Goal: Transaction & Acquisition: Book appointment/travel/reservation

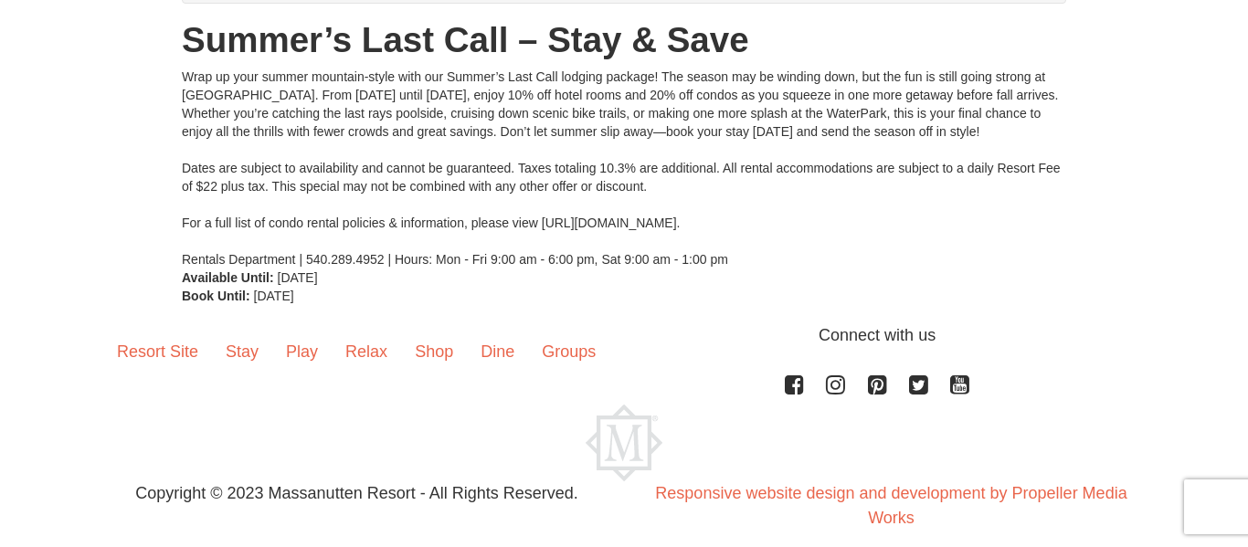
scroll to position [249, 0]
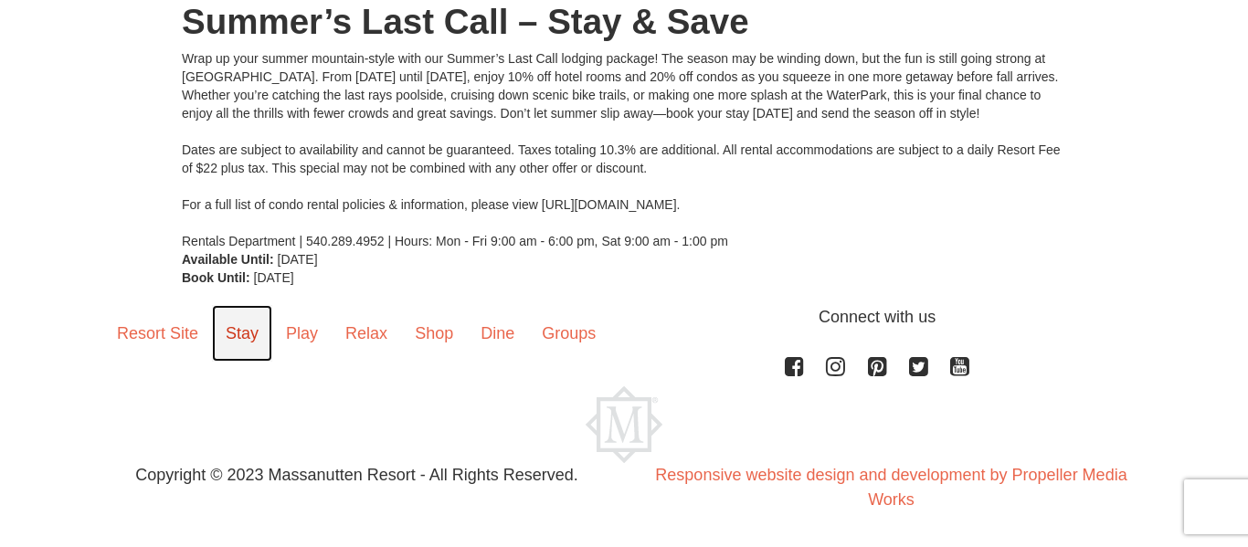
click at [247, 334] on link "Stay" at bounding box center [242, 333] width 60 height 57
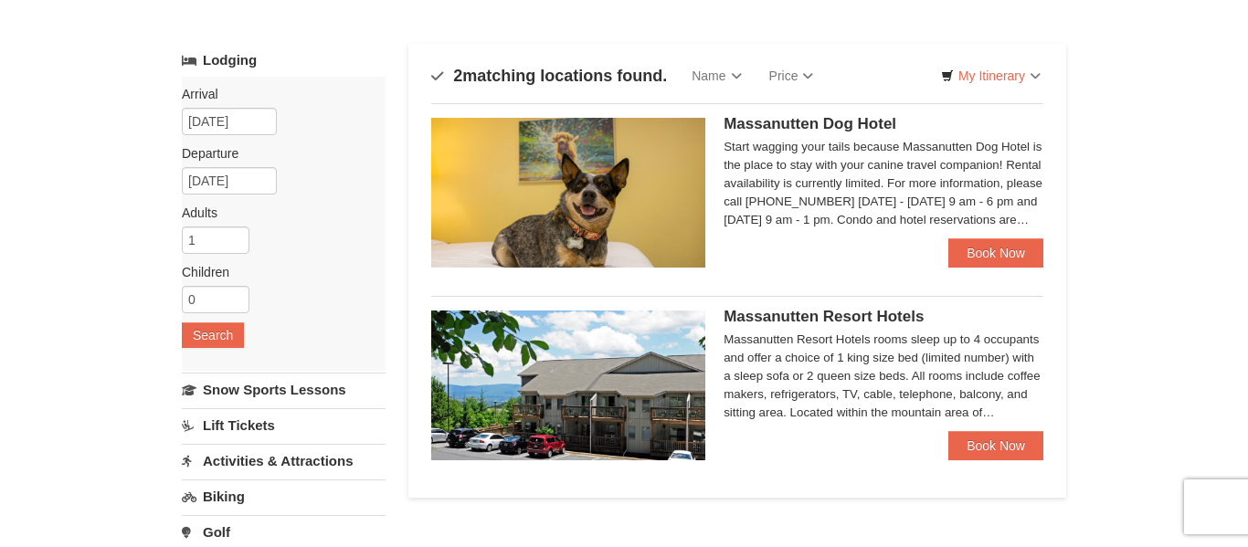
scroll to position [81, 0]
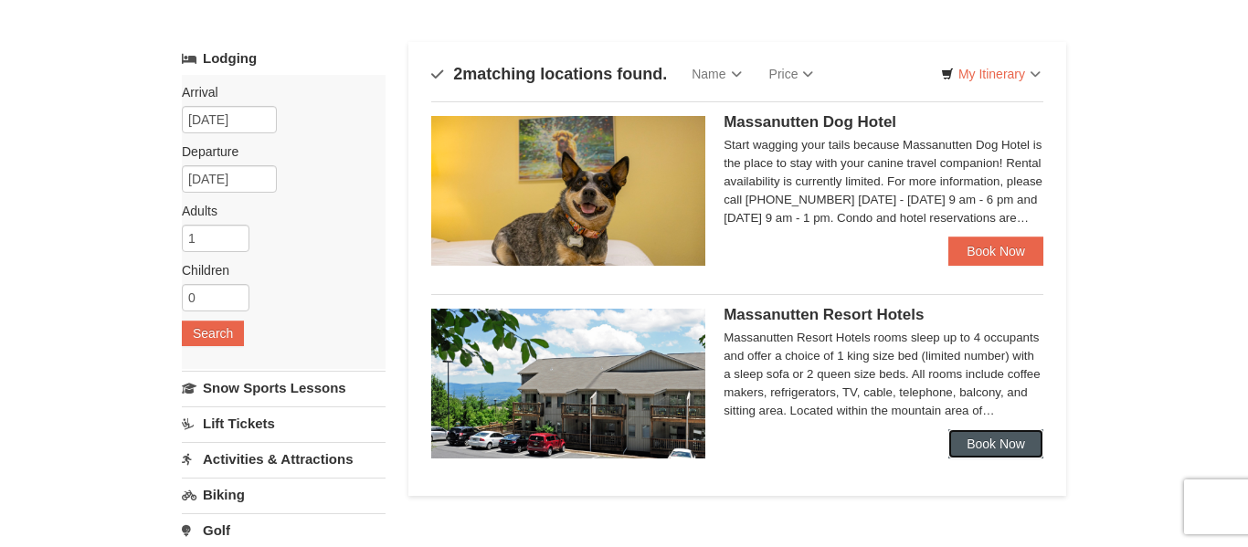
click at [989, 437] on link "Book Now" at bounding box center [995, 443] width 95 height 29
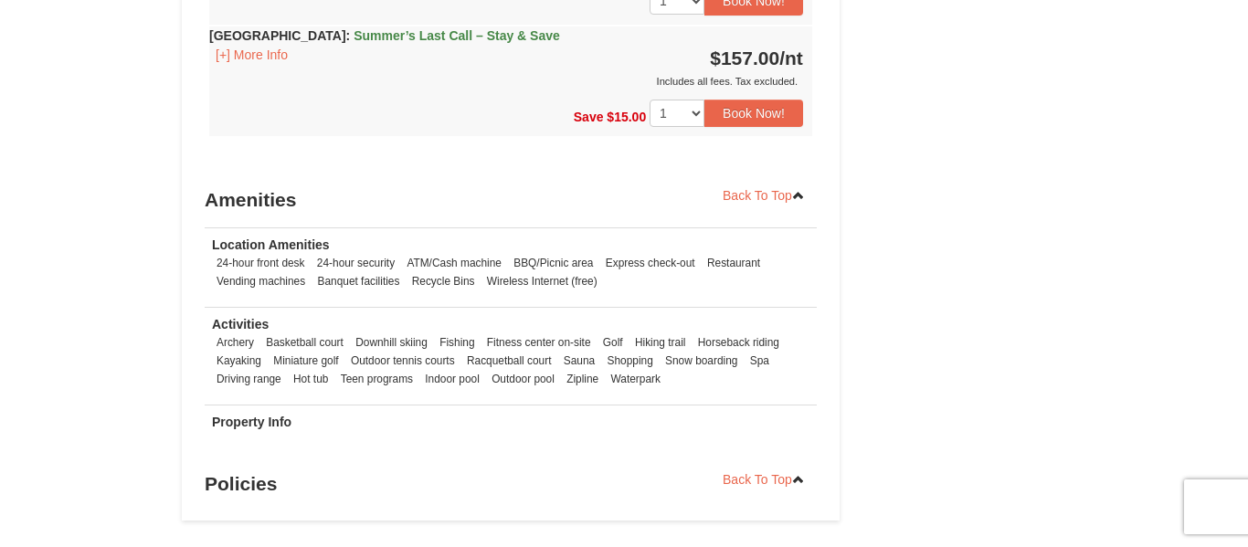
scroll to position [1943, 0]
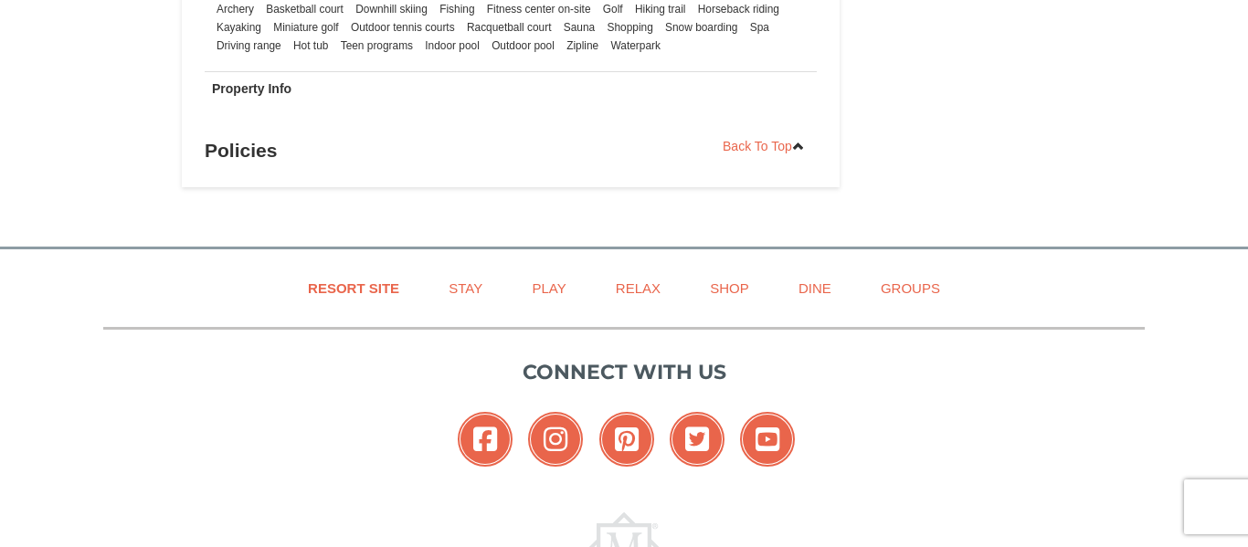
scroll to position [2276, 0]
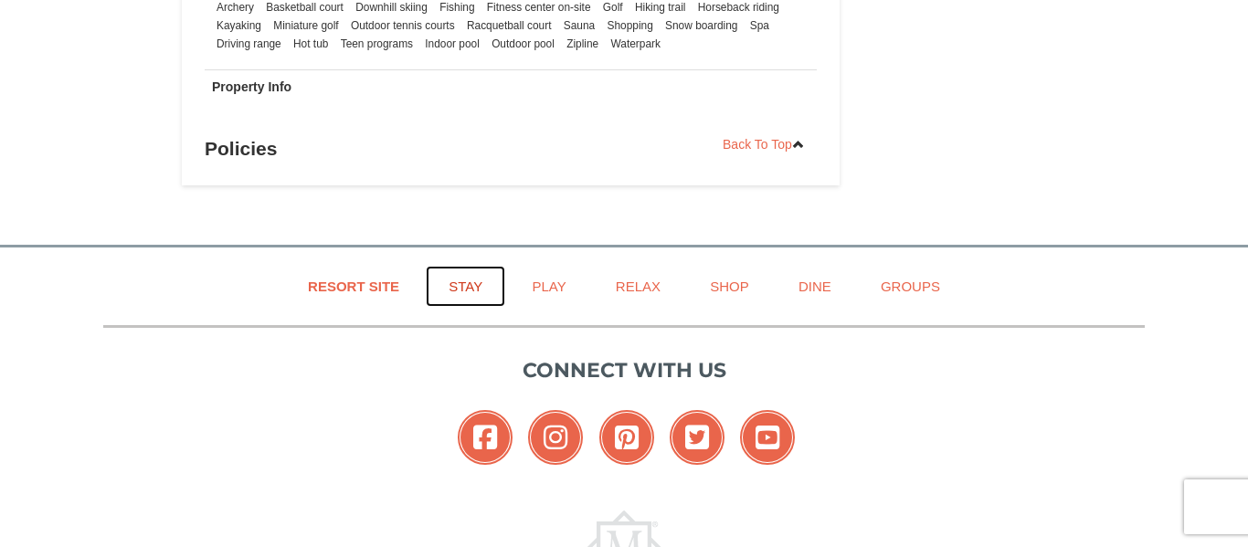
click at [465, 285] on link "Stay" at bounding box center [465, 286] width 79 height 41
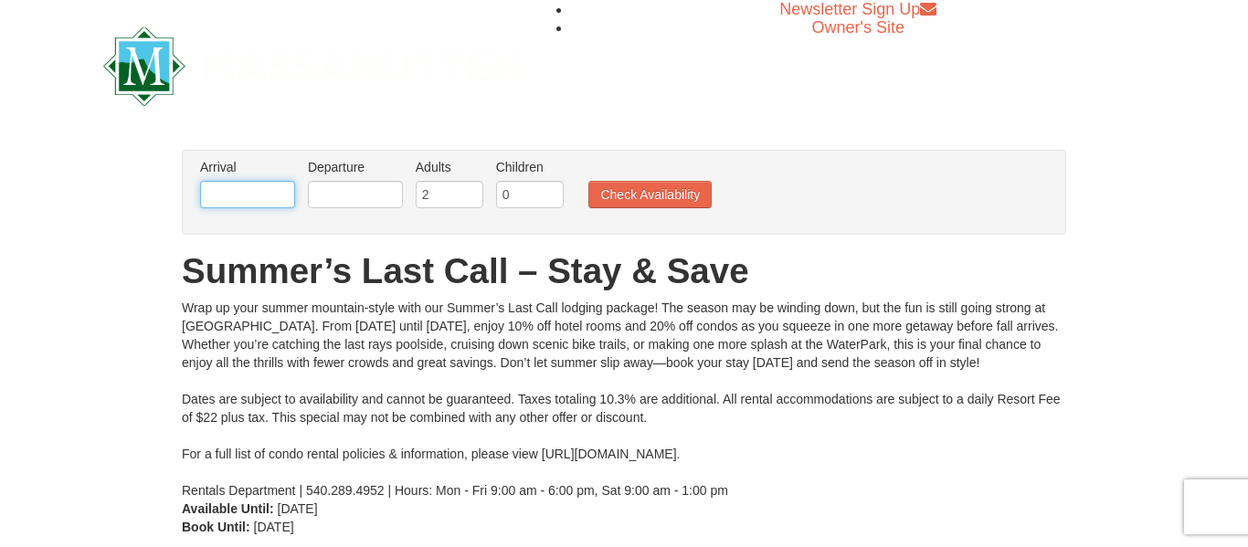
click at [225, 185] on input "text" at bounding box center [247, 194] width 95 height 27
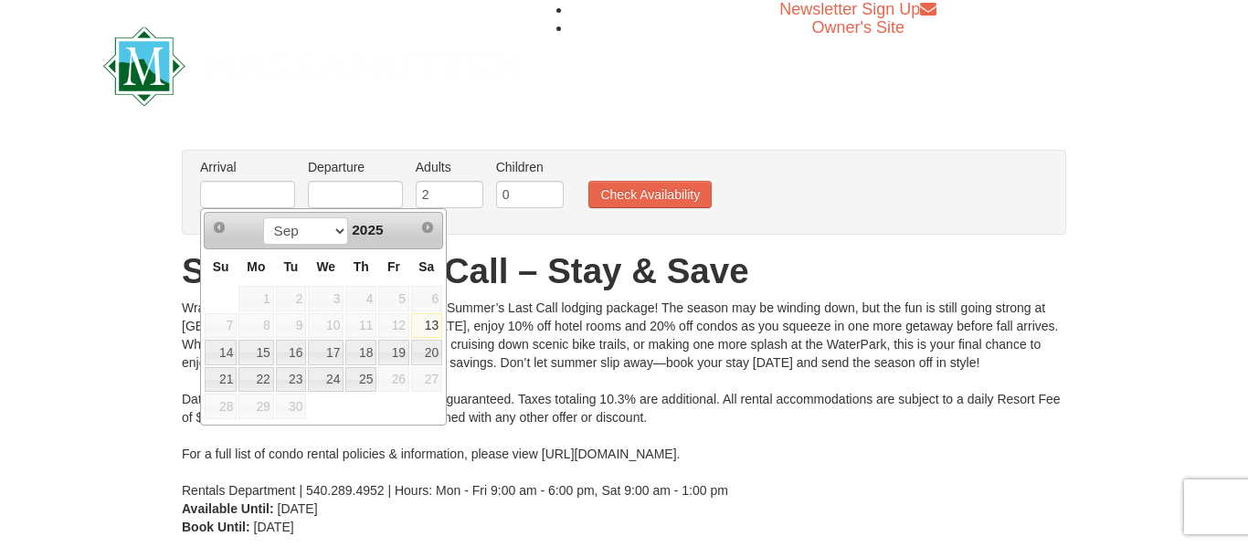
click at [428, 322] on link "13" at bounding box center [426, 326] width 31 height 26
type input "[DATE]"
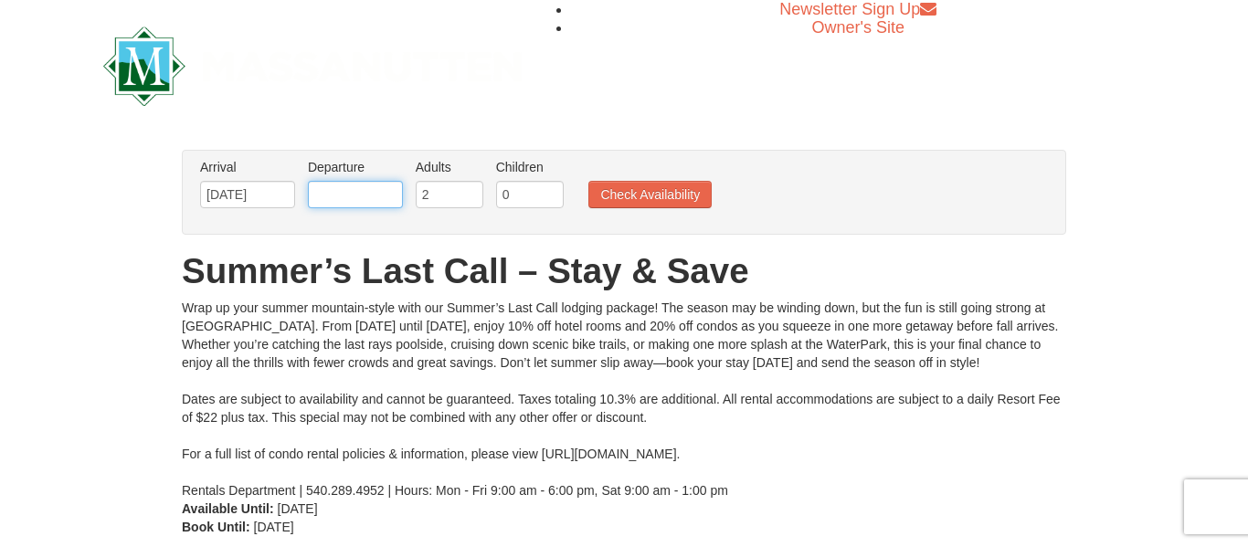
click at [361, 195] on input "text" at bounding box center [355, 194] width 95 height 27
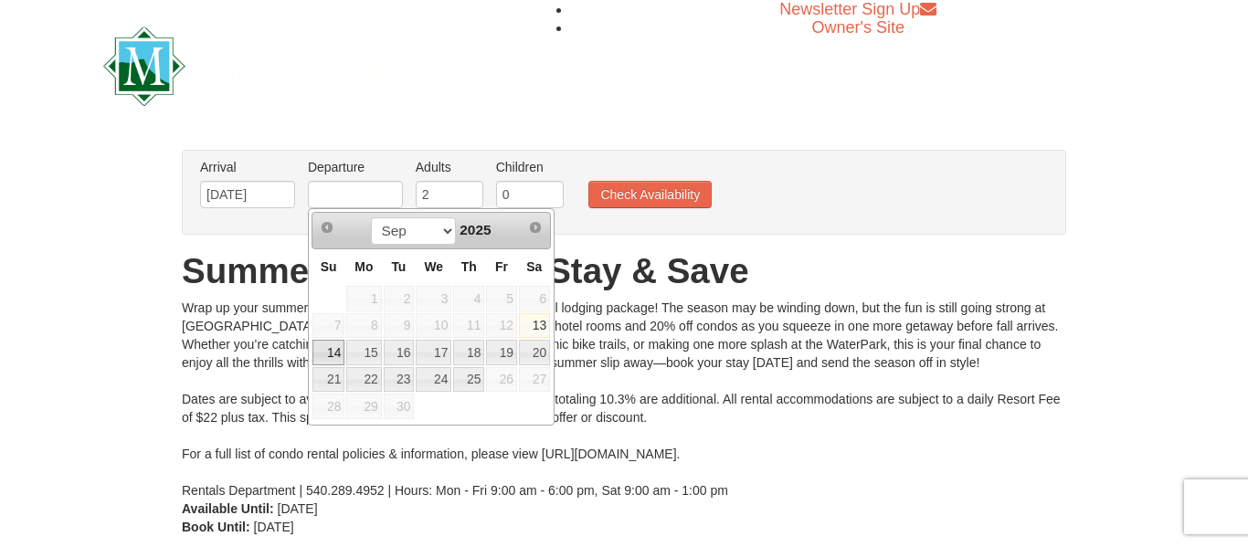
click at [326, 353] on link "14" at bounding box center [328, 353] width 32 height 26
type input "[DATE]"
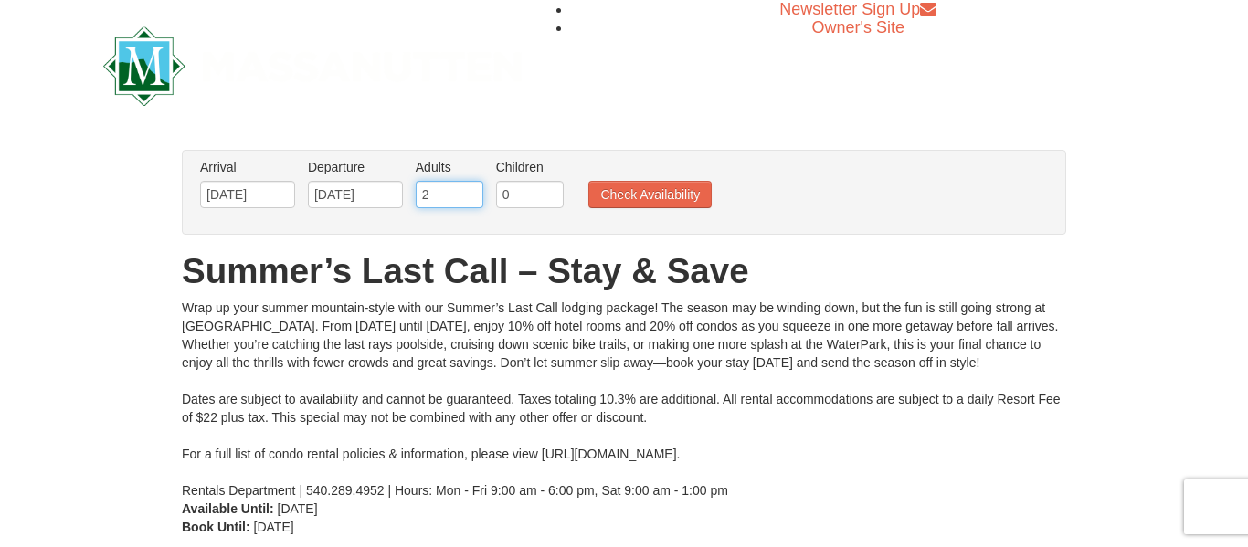
click at [448, 197] on input "2" at bounding box center [450, 194] width 68 height 27
click at [471, 189] on input "3" at bounding box center [450, 194] width 68 height 27
click at [474, 202] on input "2" at bounding box center [450, 194] width 68 height 27
type input "1"
click at [474, 202] on input "1" at bounding box center [450, 194] width 68 height 27
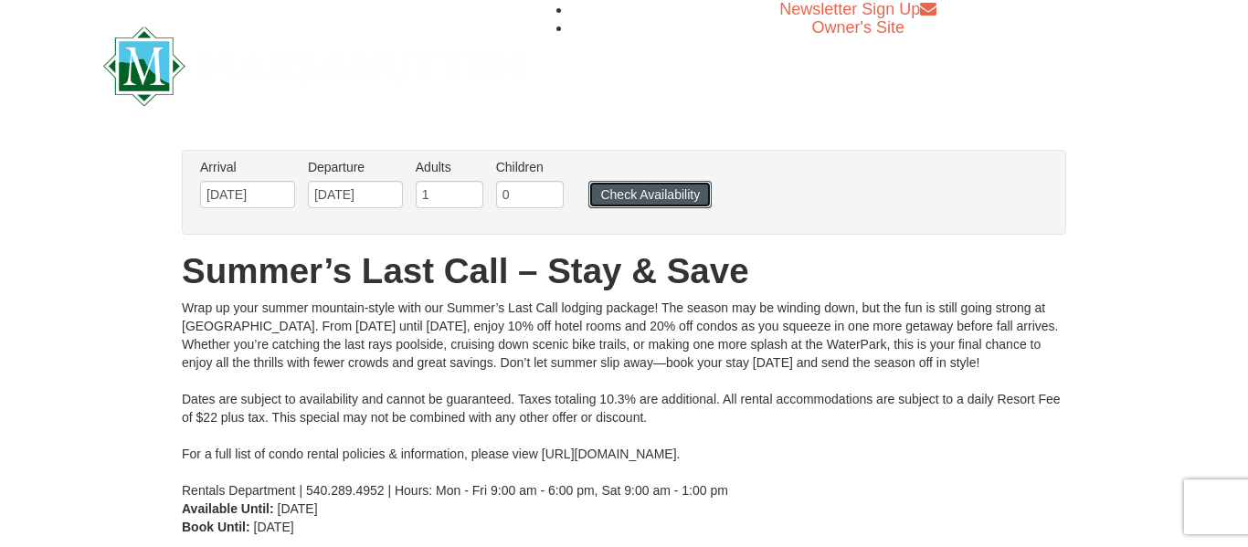
click at [656, 196] on button "Check Availability" at bounding box center [649, 194] width 123 height 27
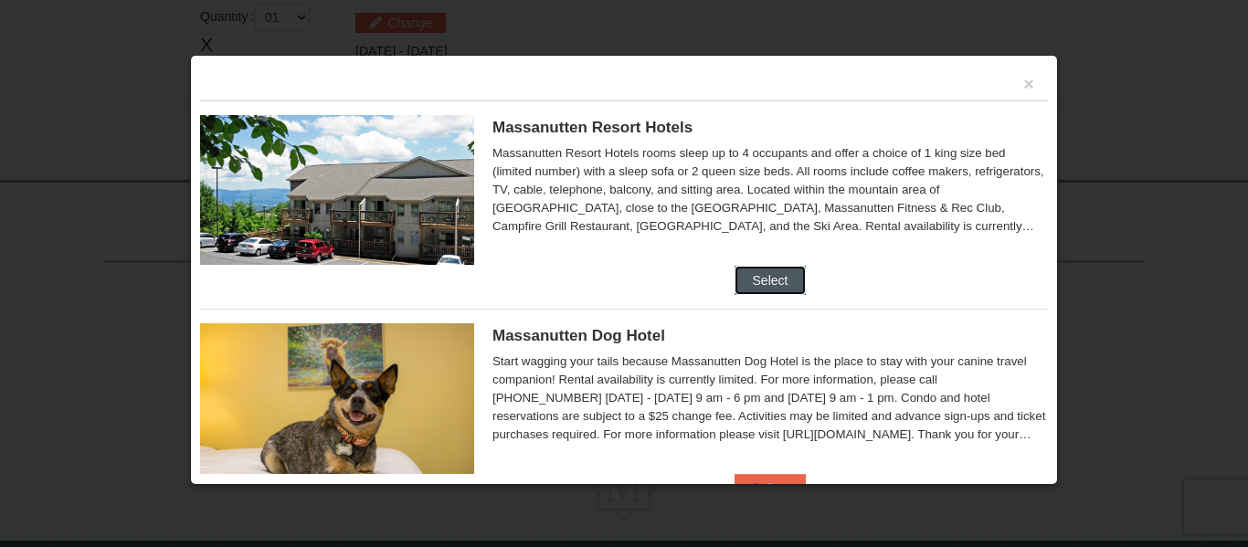
click at [785, 279] on button "Select" at bounding box center [770, 280] width 72 height 29
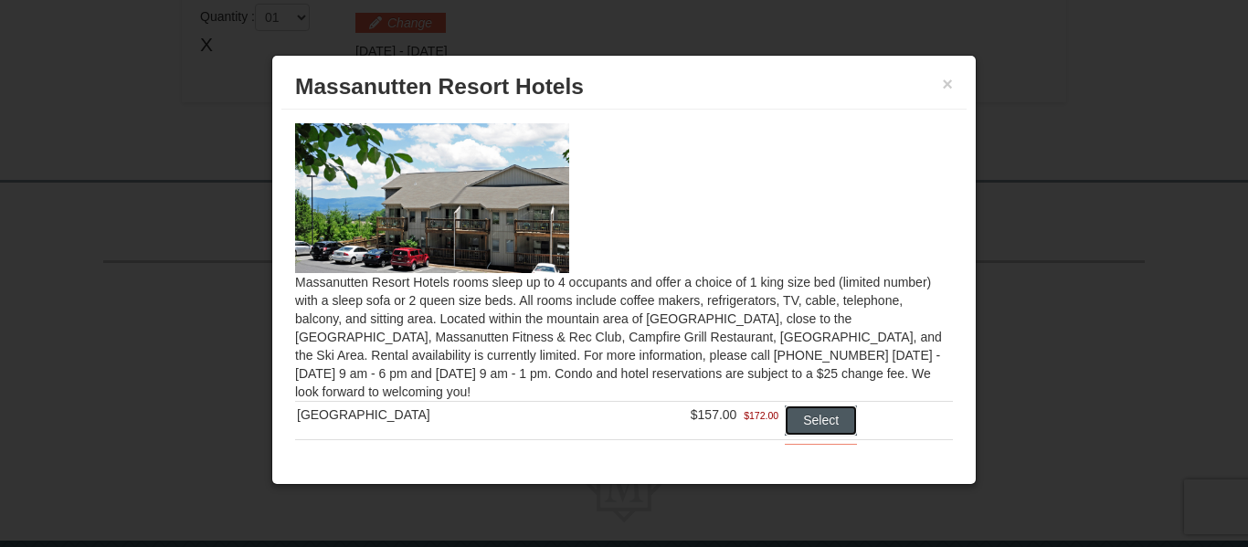
click at [825, 420] on button "Select" at bounding box center [821, 419] width 72 height 29
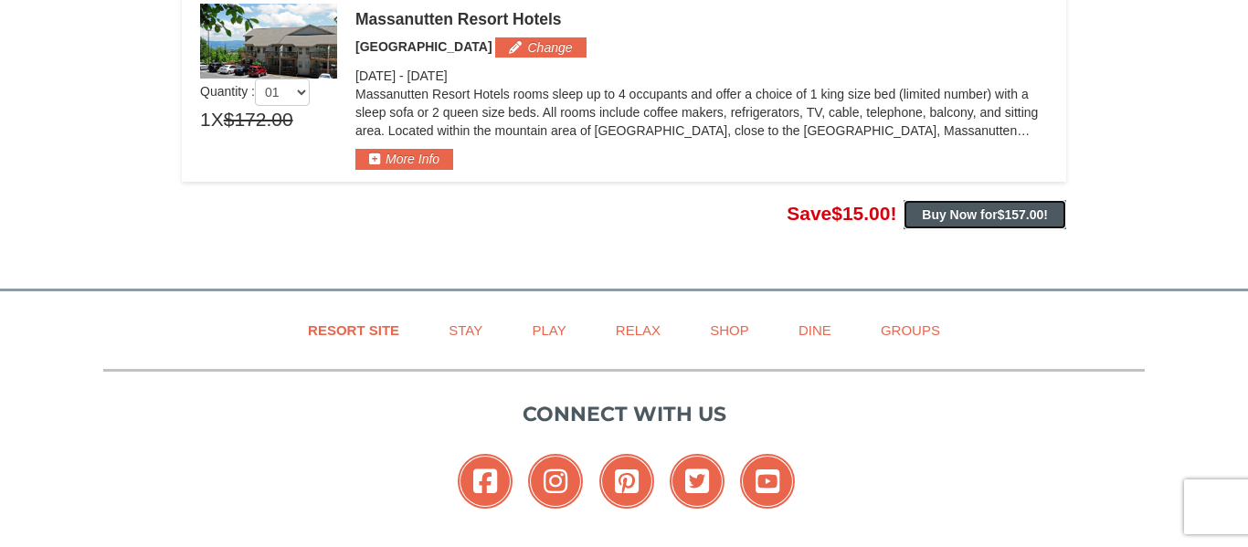
click at [997, 215] on span "$157.00" at bounding box center [1020, 214] width 47 height 15
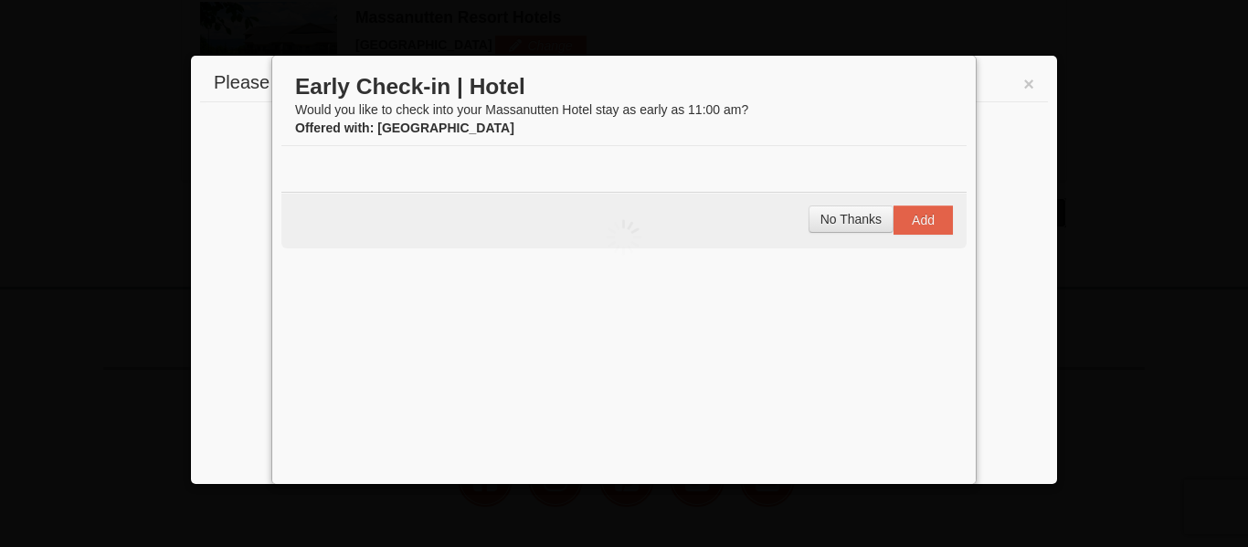
scroll to position [598, 0]
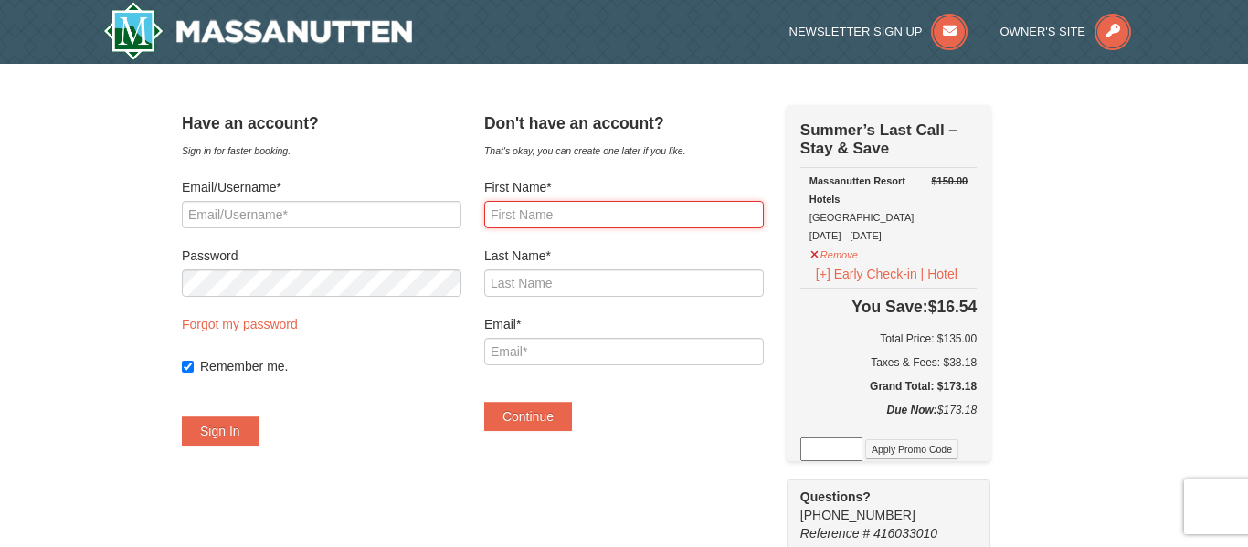
click at [547, 215] on input "First Name*" at bounding box center [623, 214] width 279 height 27
type input "[PERSON_NAME]"
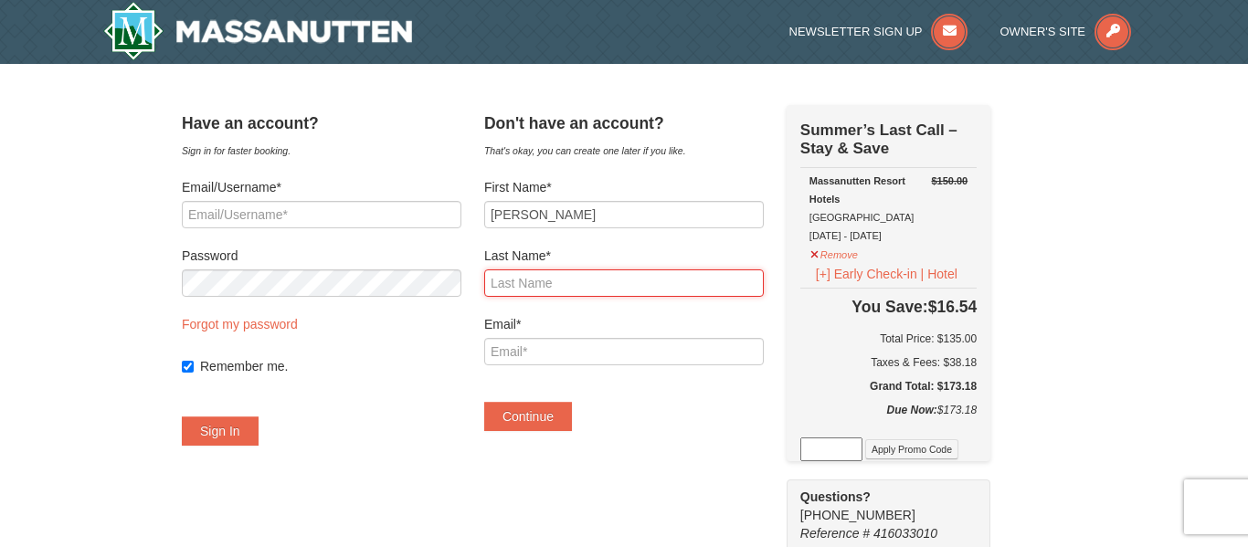
type input "[PERSON_NAME]"
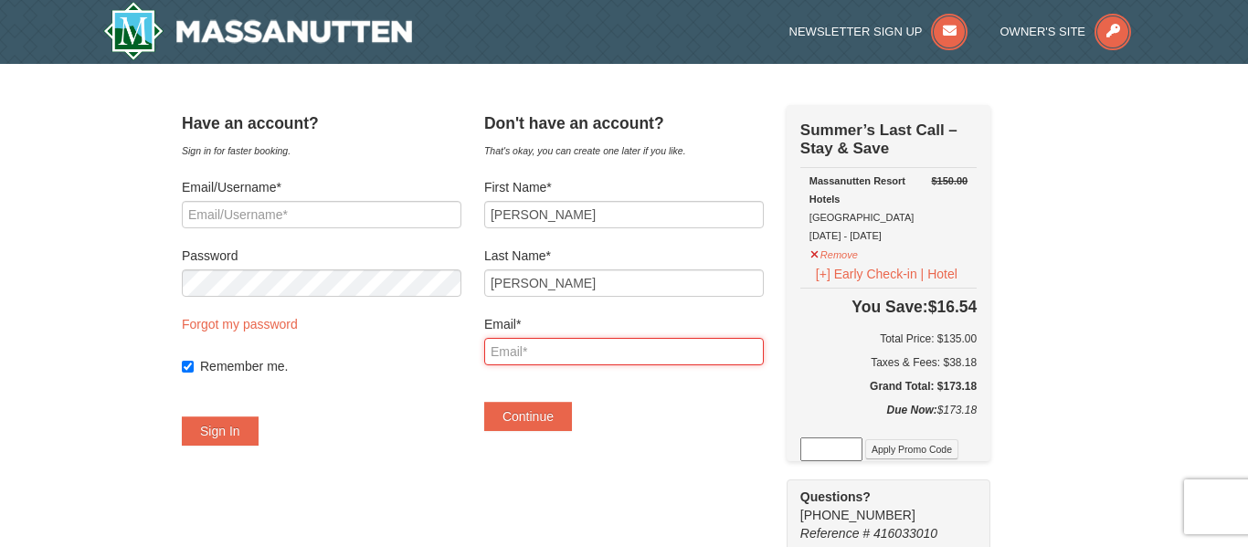
type input "[EMAIL_ADDRESS][DOMAIN_NAME]"
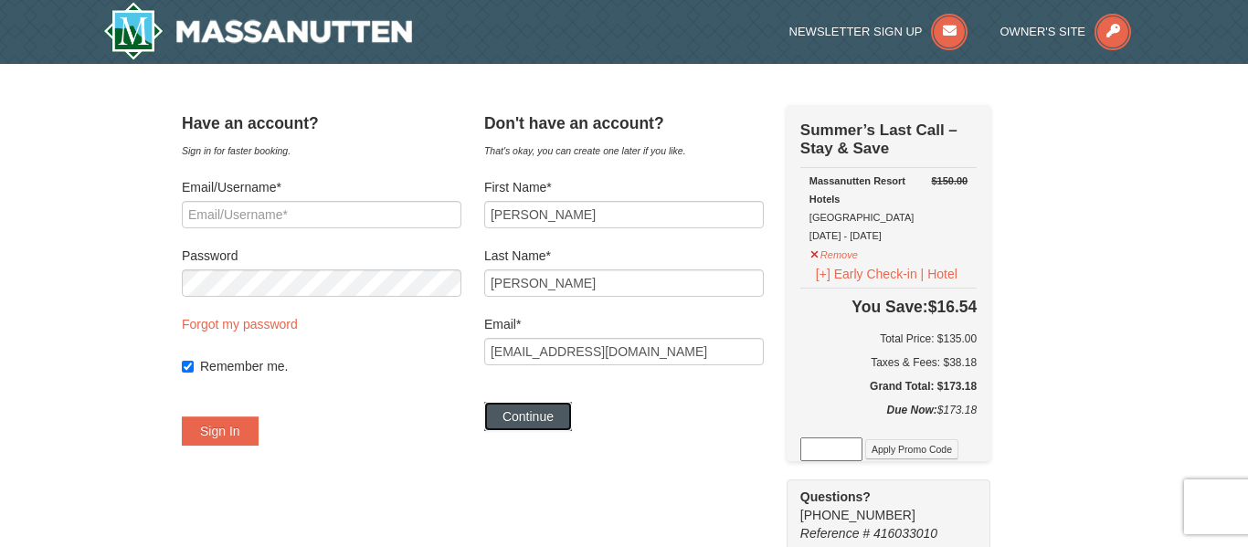
click at [552, 416] on button "Continue" at bounding box center [528, 416] width 88 height 29
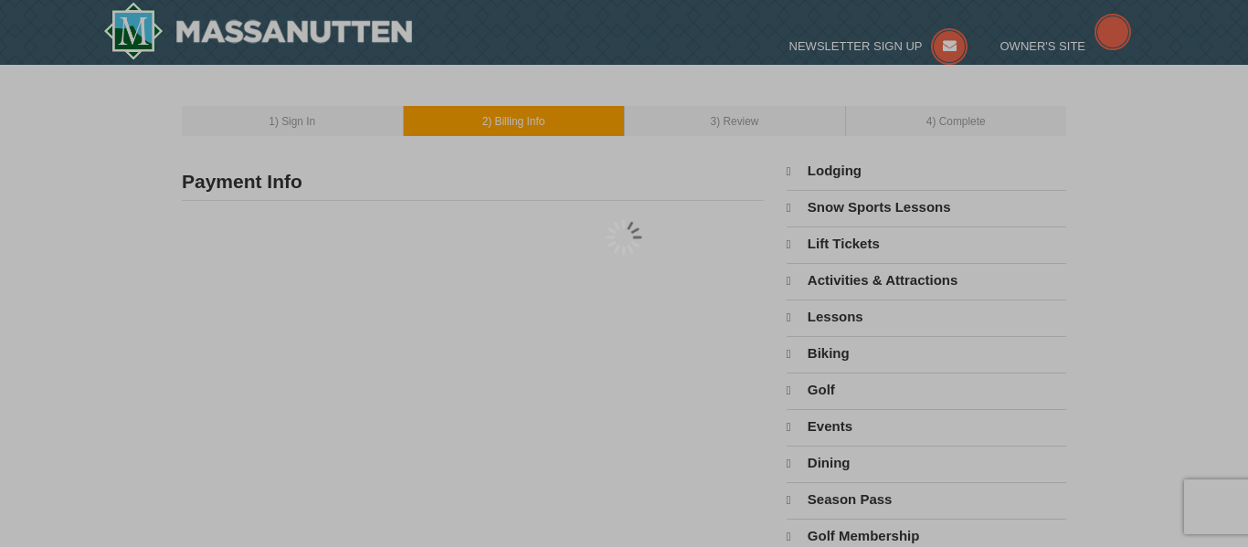
type input "[PERSON_NAME]"
type input "[EMAIL_ADDRESS][DOMAIN_NAME]"
select select "9"
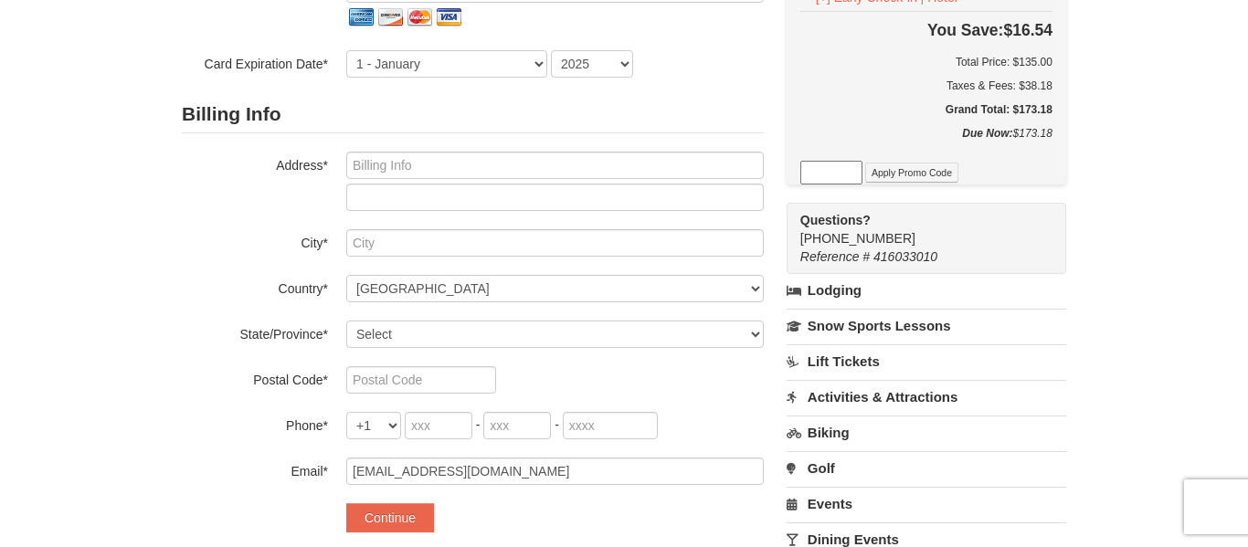
scroll to position [305, 0]
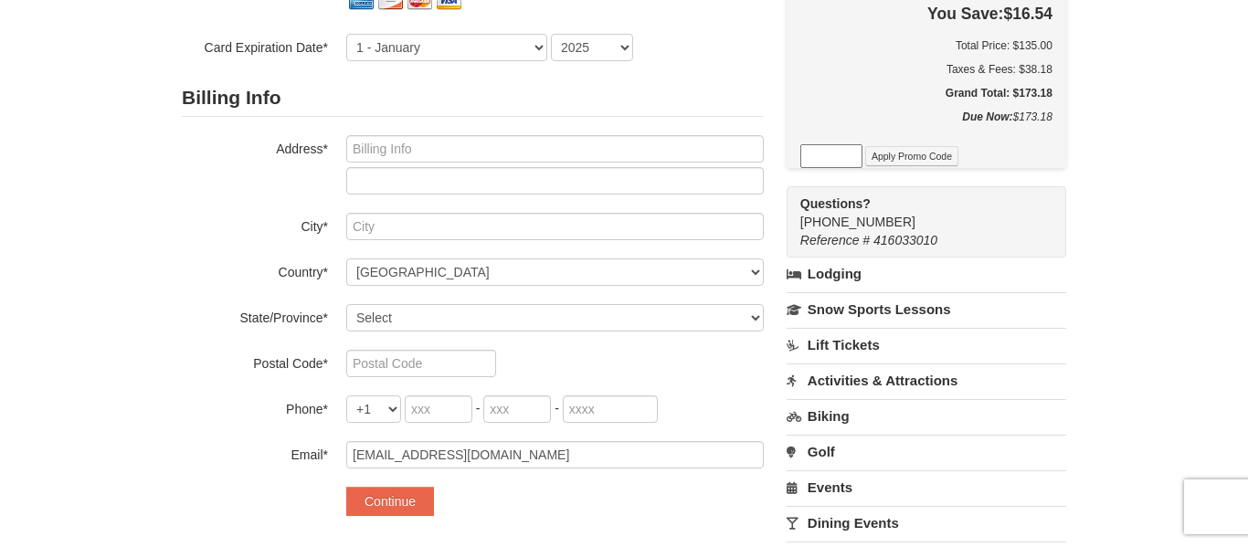
click at [932, 381] on link "Activities & Attractions" at bounding box center [925, 380] width 279 height 34
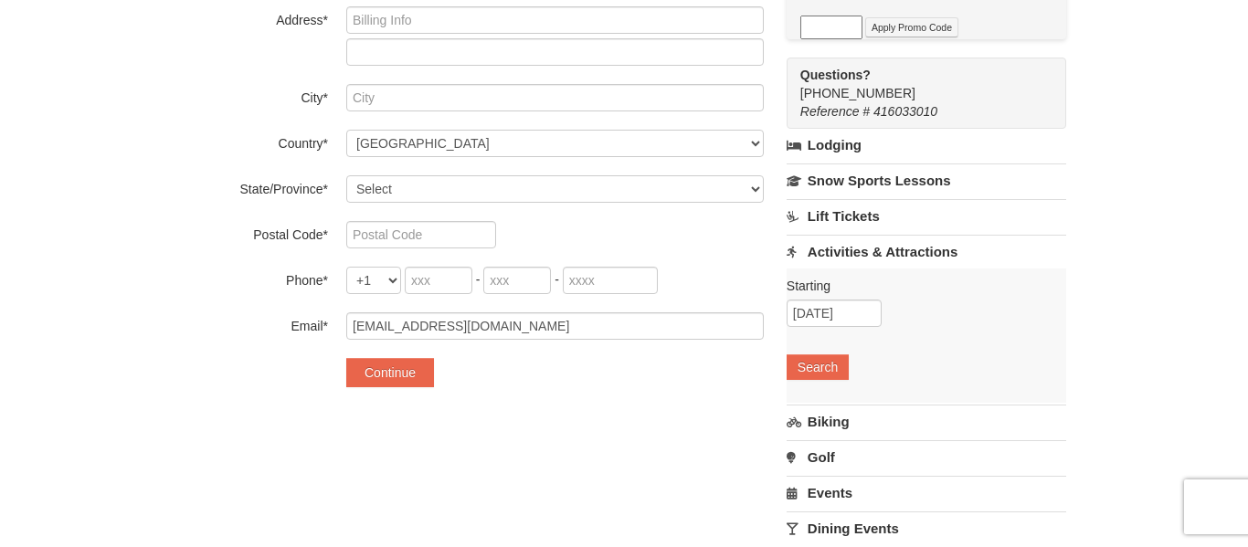
scroll to position [403, 0]
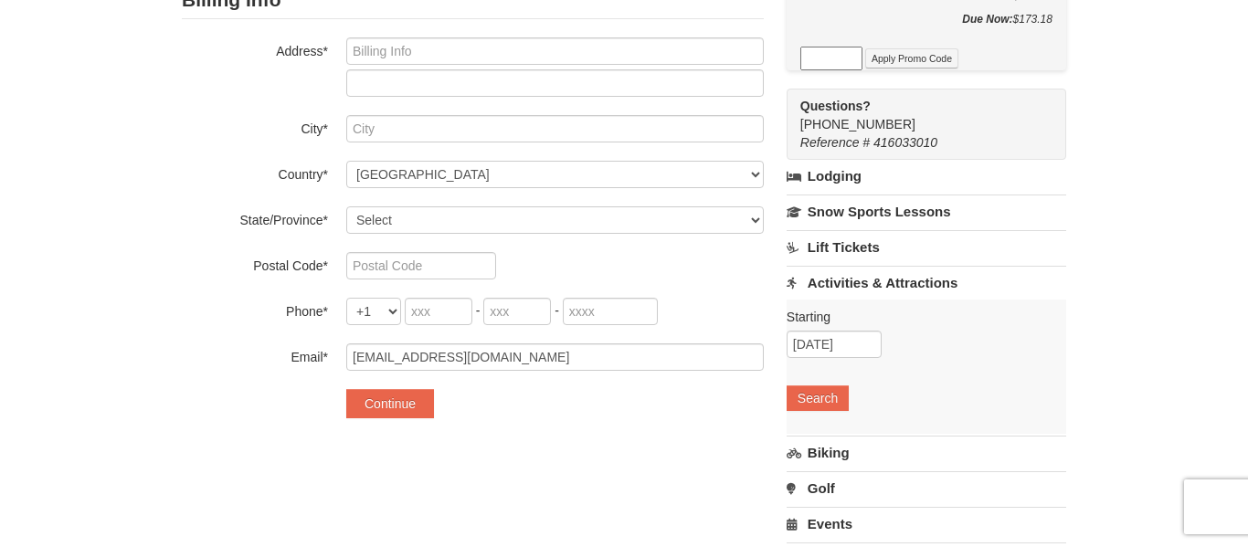
click at [881, 279] on link "Activities & Attractions" at bounding box center [925, 283] width 279 height 34
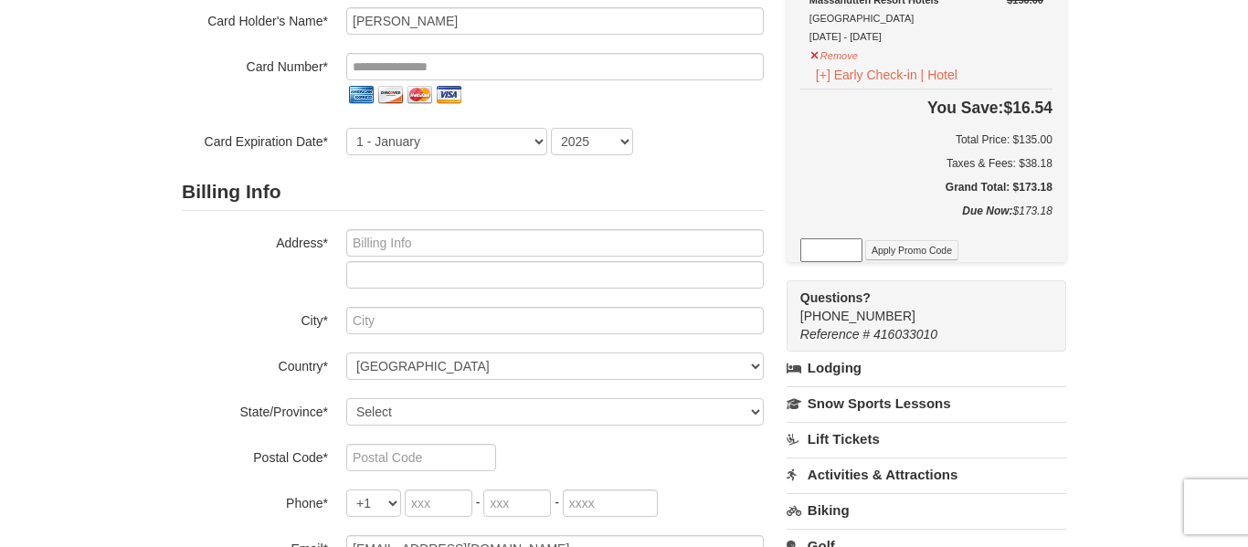
scroll to position [210, 0]
